Goal: Task Accomplishment & Management: Use online tool/utility

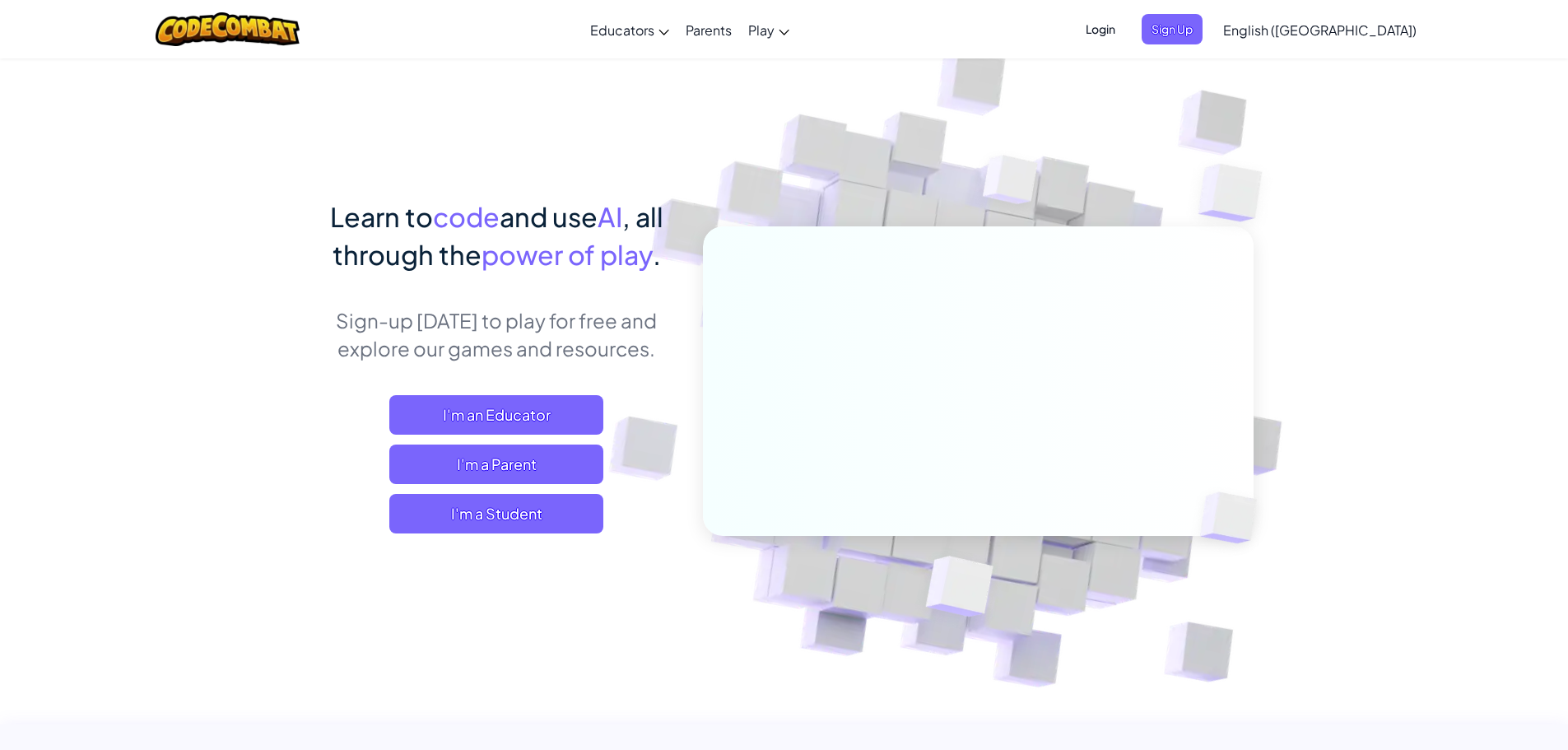
click at [560, 524] on span "I'm a Student" at bounding box center [497, 513] width 214 height 39
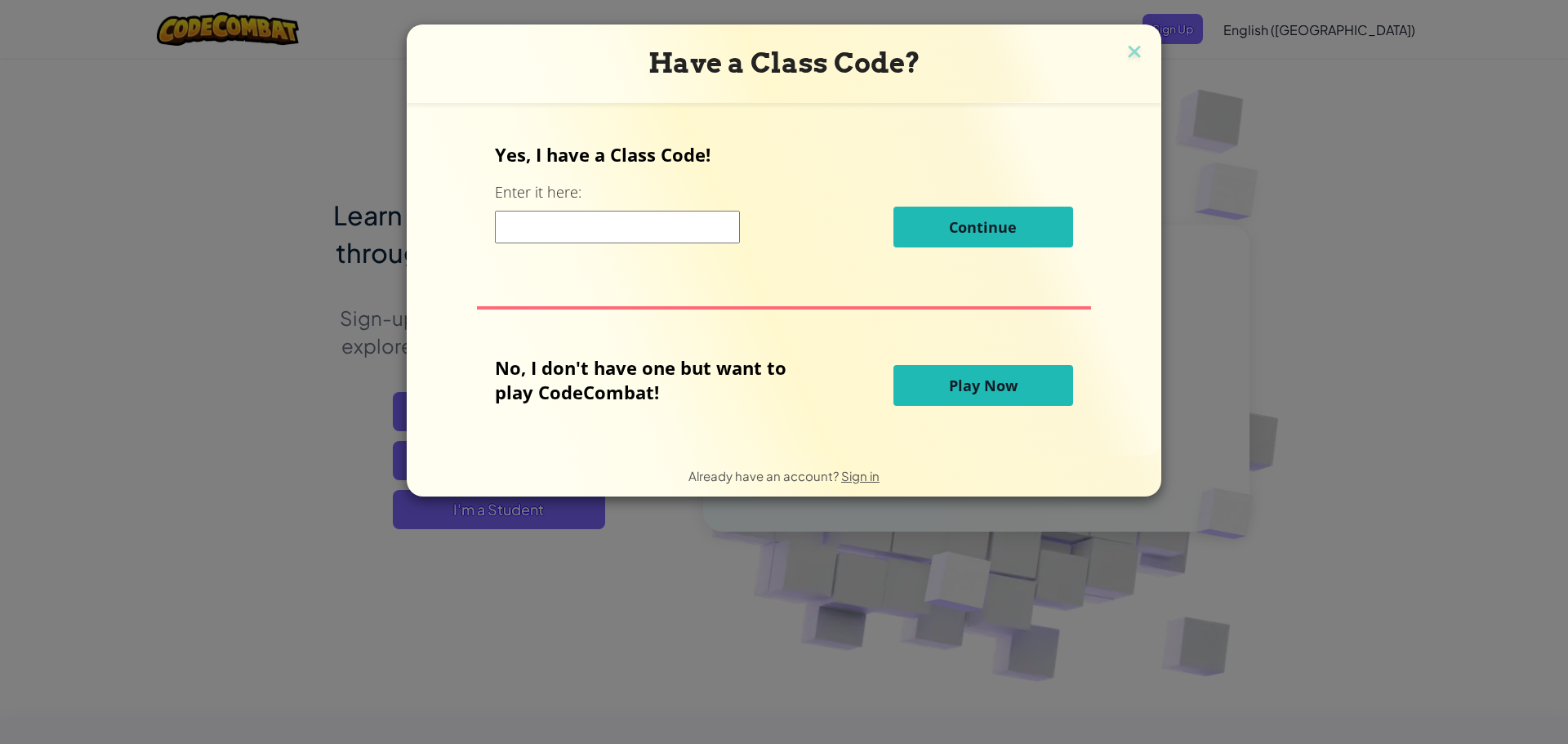
click at [573, 224] on input at bounding box center [617, 227] width 245 height 32
type input "rainpaperpoint"
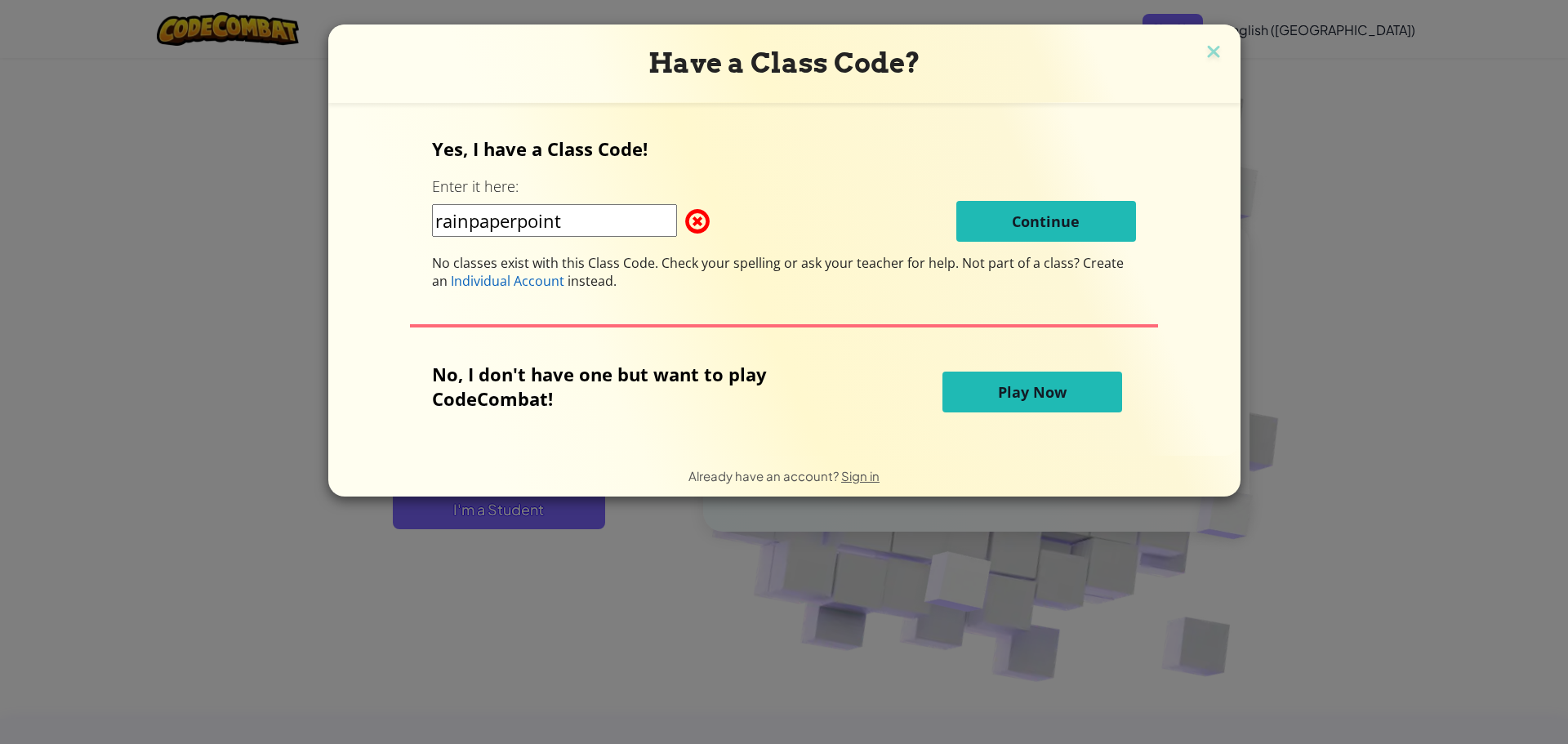
drag, startPoint x: 591, startPoint y: 236, endPoint x: 56, endPoint y: 187, distance: 537.2
click at [100, 216] on div "Have a Class Code? Yes, I have a Class Code! Enter it here: rainpaperpoint Cont…" at bounding box center [784, 372] width 1568 height 744
click at [537, 217] on input at bounding box center [555, 220] width 245 height 32
click at [631, 214] on input at bounding box center [555, 220] width 245 height 32
type input "GoodSpoonFour"
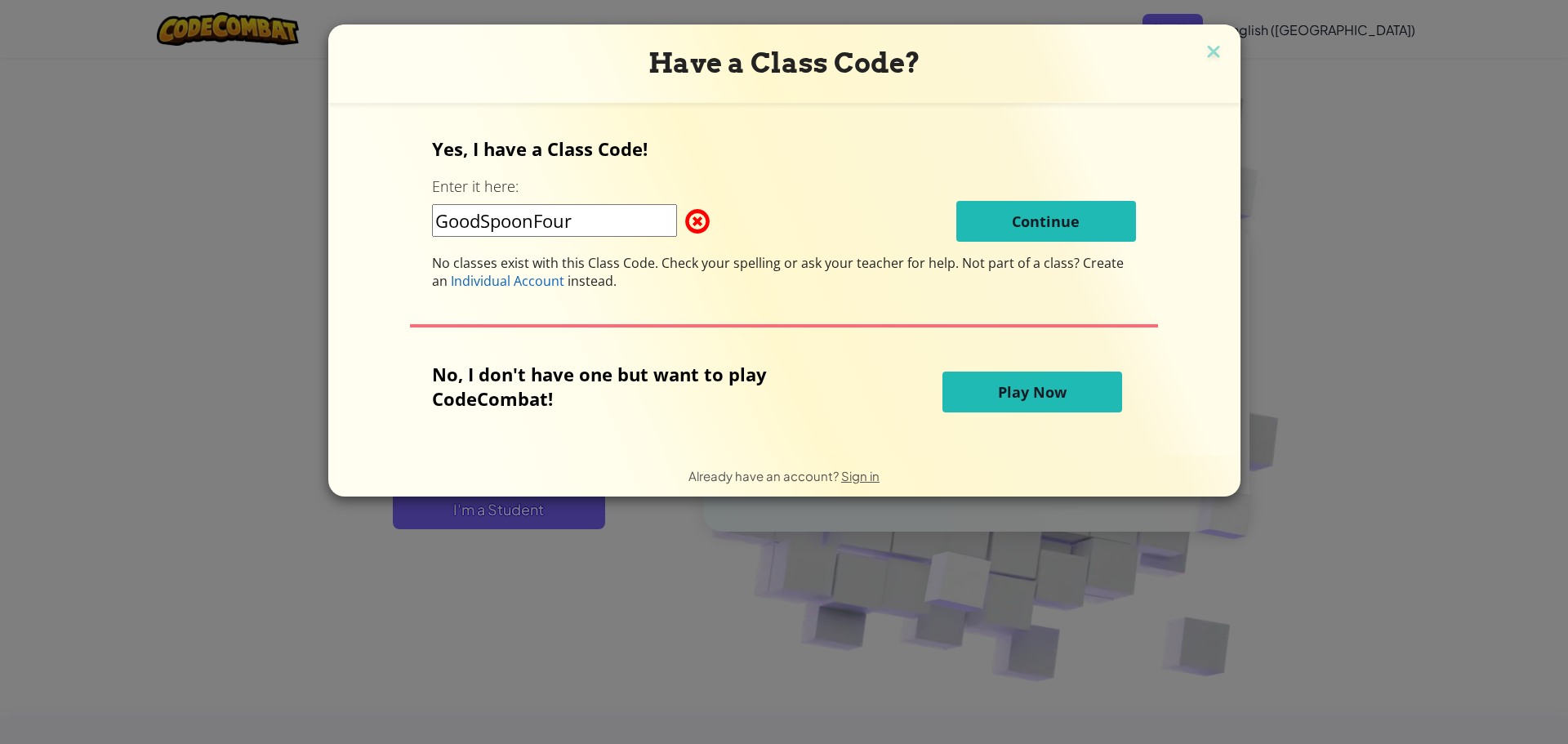
click at [601, 221] on input "GoodSpoonFour" at bounding box center [555, 220] width 245 height 32
drag, startPoint x: 646, startPoint y: 224, endPoint x: 53, endPoint y: 266, distance: 594.5
click at [122, 297] on div "Have a Class Code? Yes, I have a Class Code! Enter it here: GoodSpoonFour Conti…" at bounding box center [784, 372] width 1568 height 744
type input "g"
type input "BigSpoonGood"
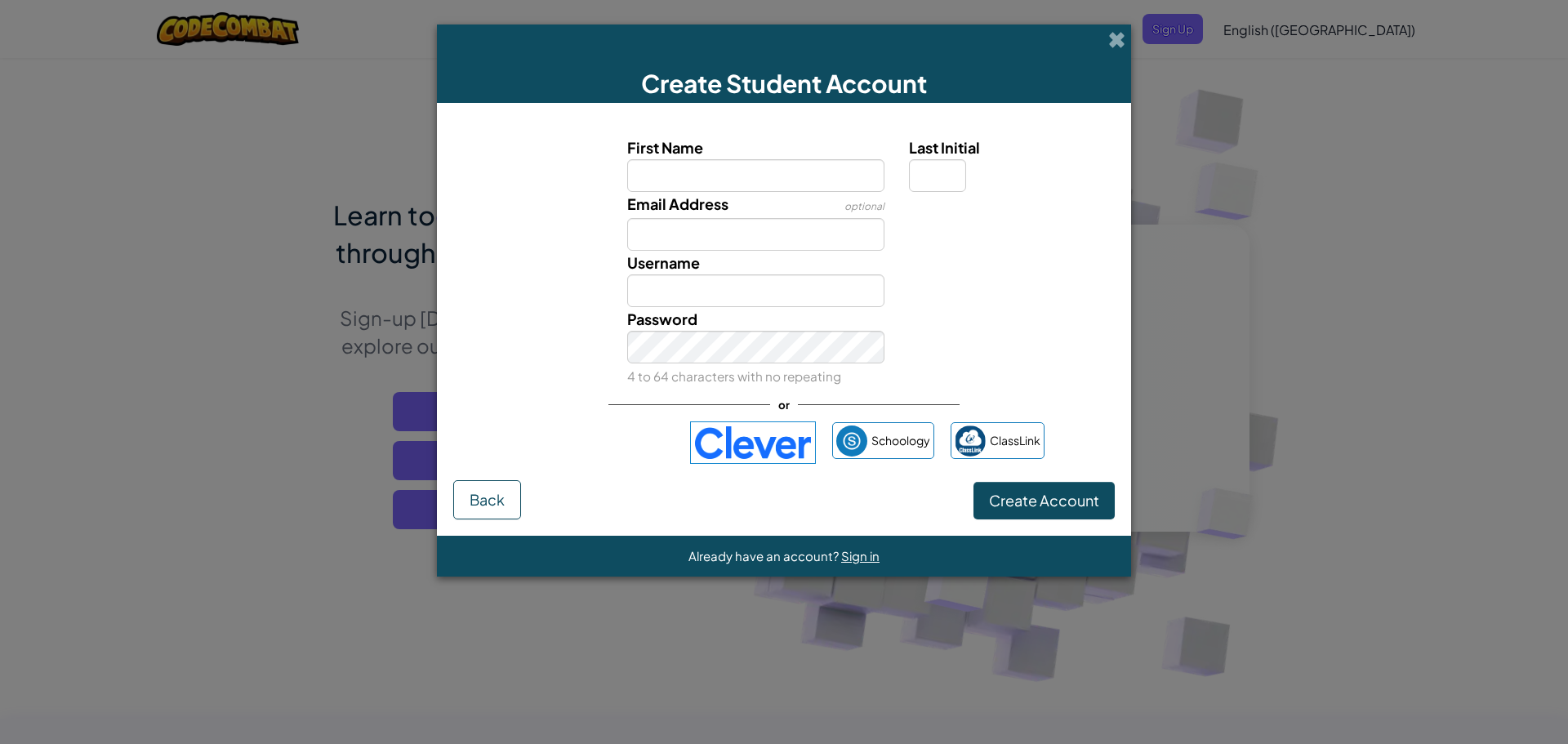
click at [746, 447] on img at bounding box center [752, 443] width 125 height 43
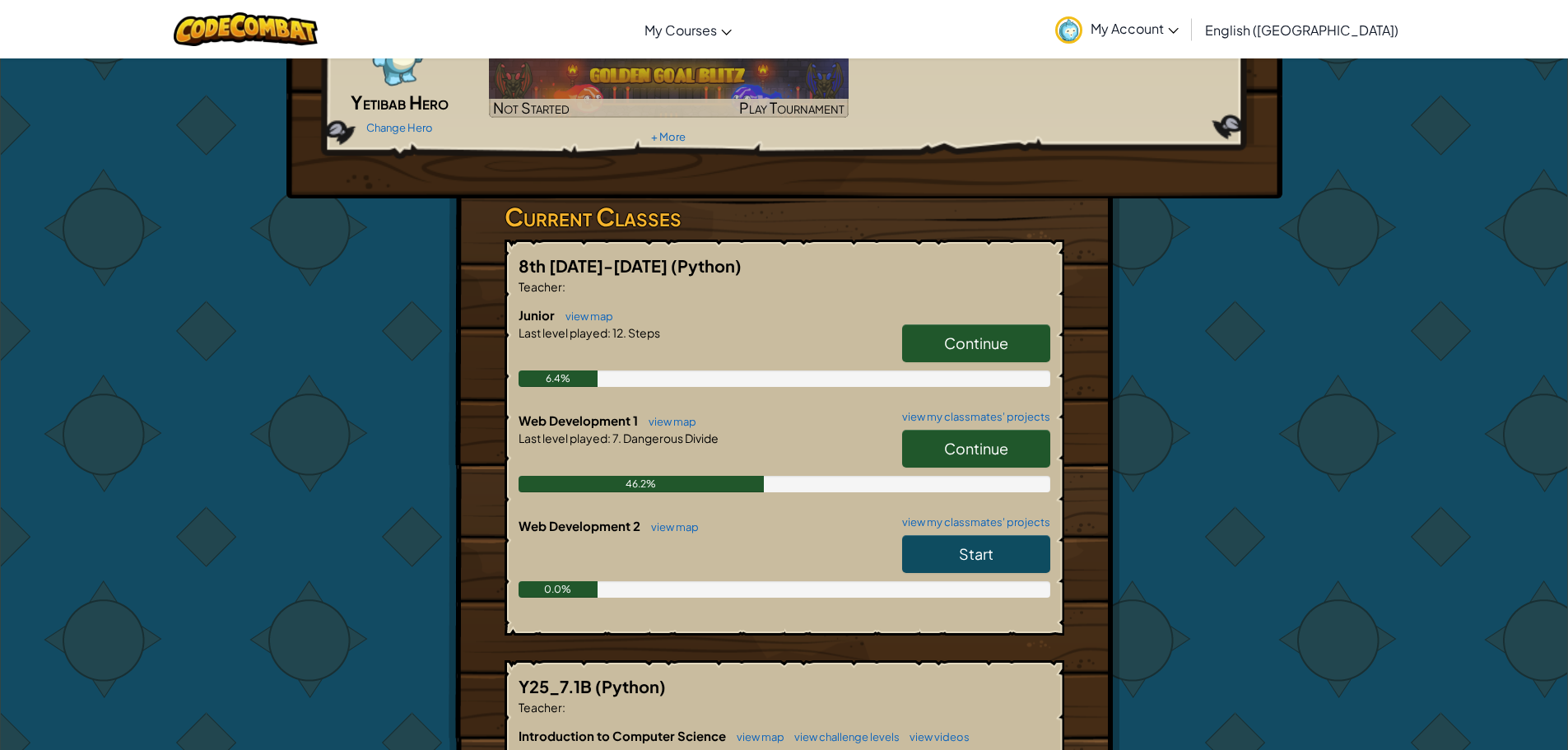
scroll to position [165, 0]
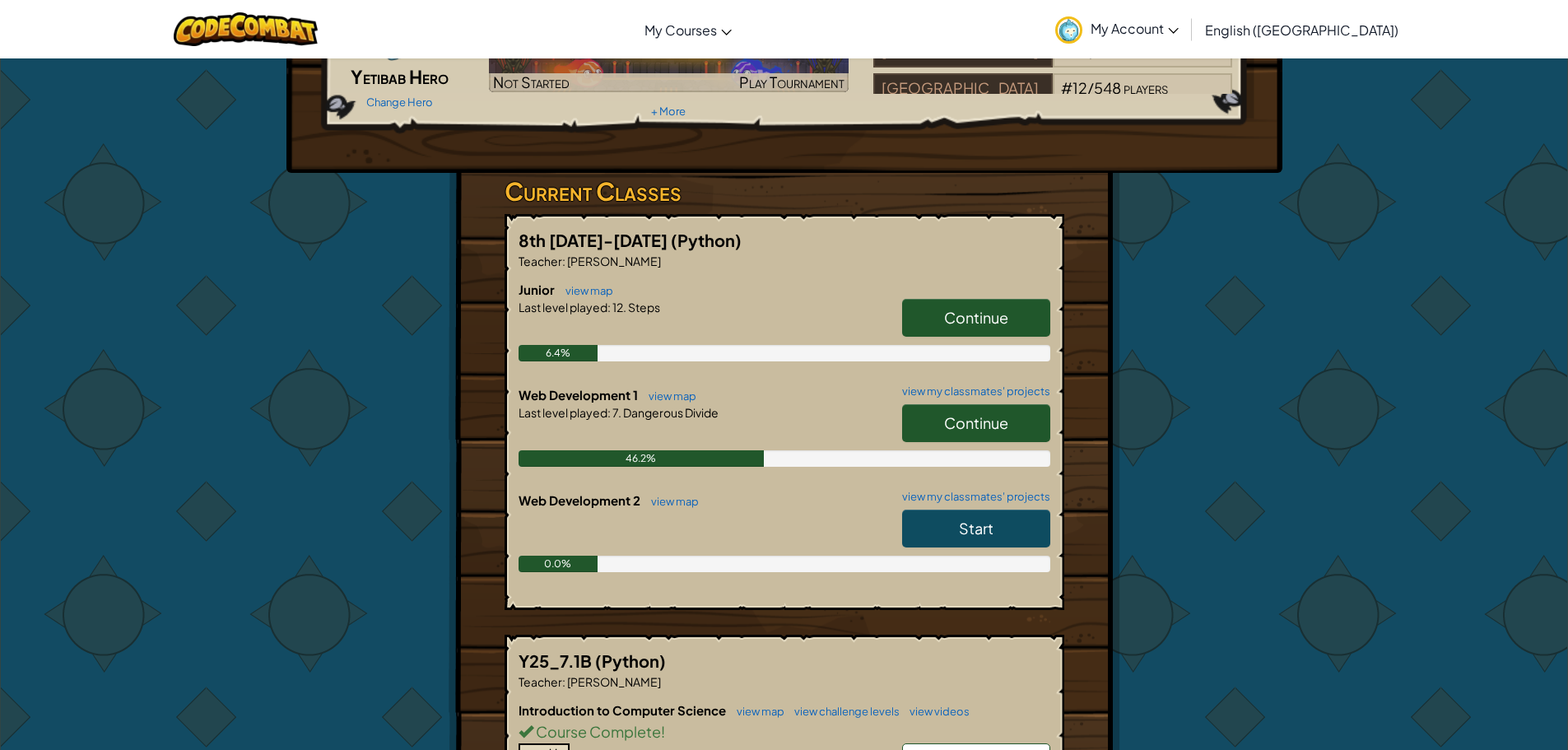
click at [973, 438] on link "Continue" at bounding box center [975, 423] width 148 height 38
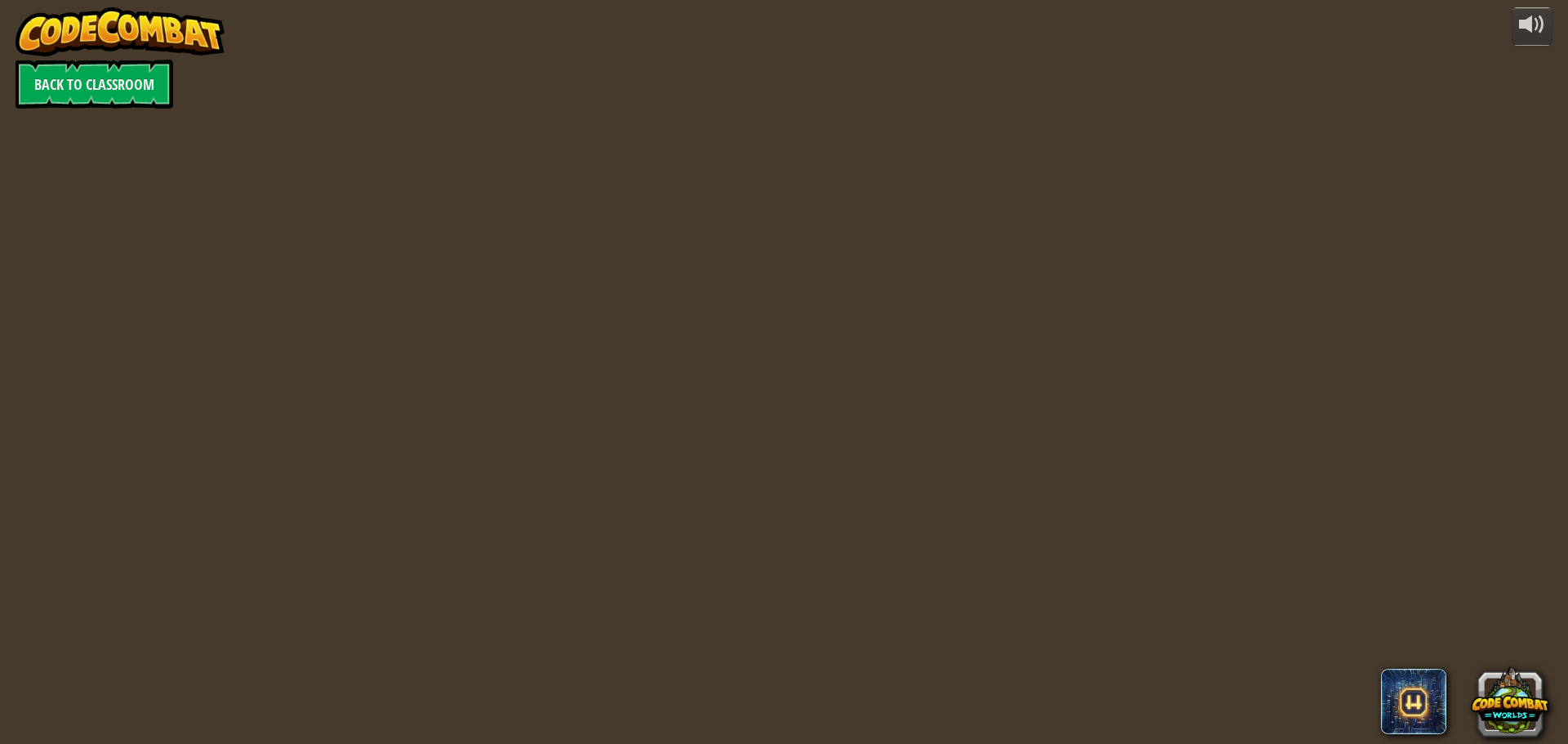
click at [1026, 592] on div "powered by Back to Classroom" at bounding box center [784, 372] width 1568 height 744
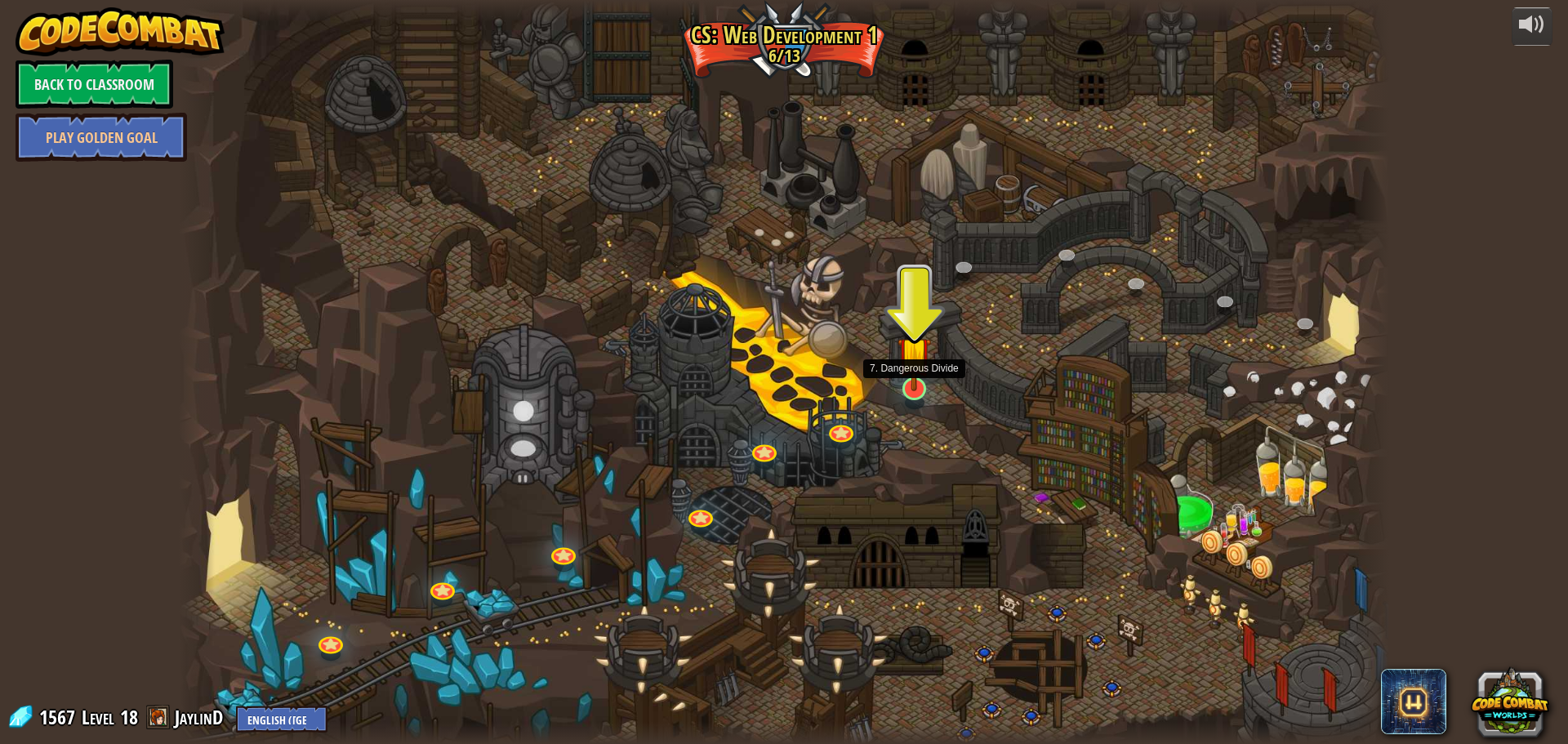
click at [918, 383] on img at bounding box center [914, 353] width 32 height 75
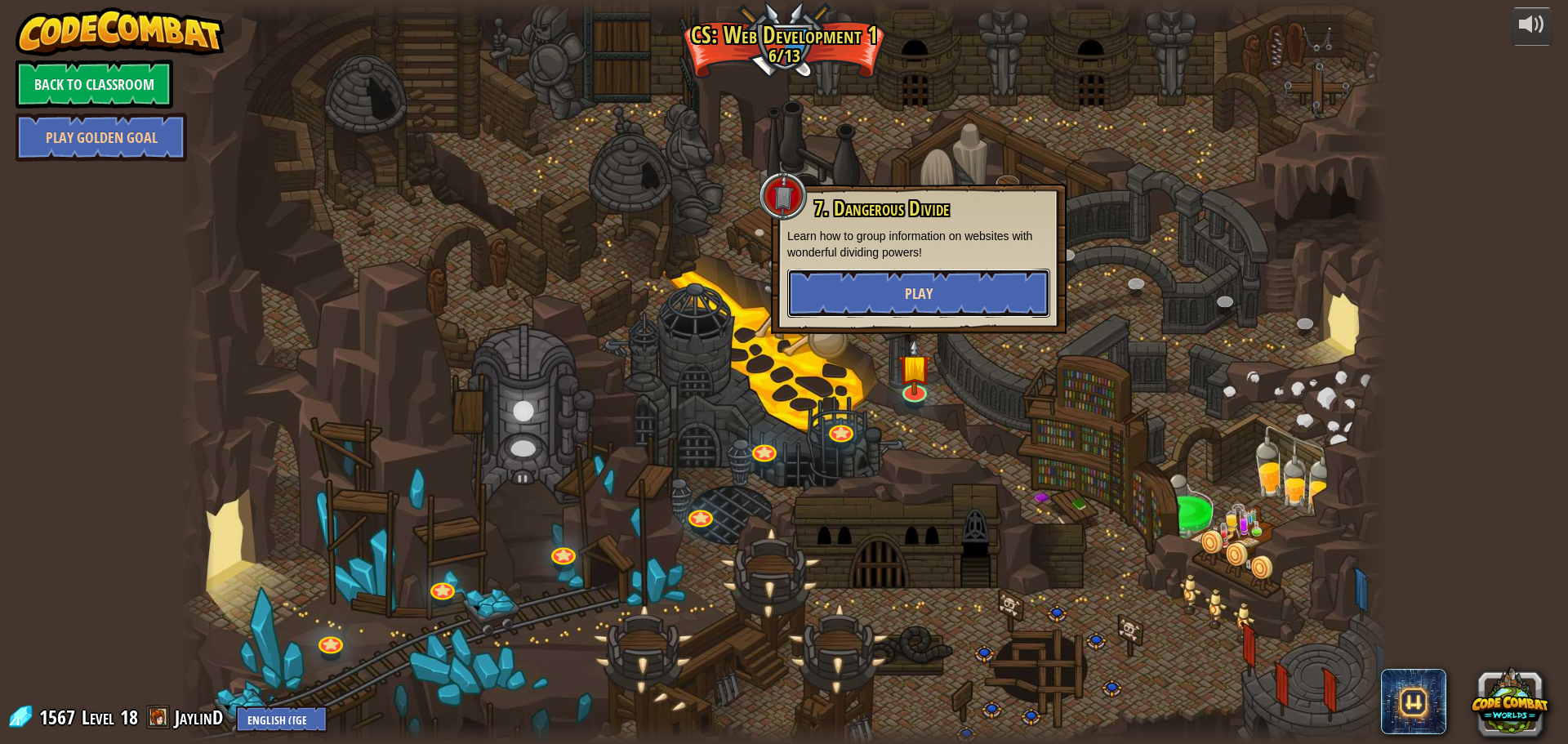
click at [913, 306] on button "Play" at bounding box center [918, 294] width 263 height 49
